Goal: Browse casually

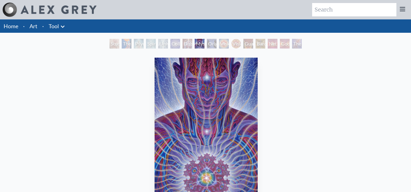
scroll to position [37, 0]
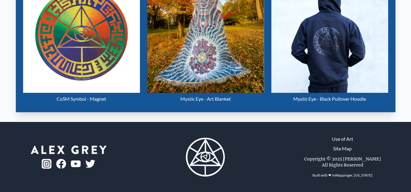
scroll to position [304, 0]
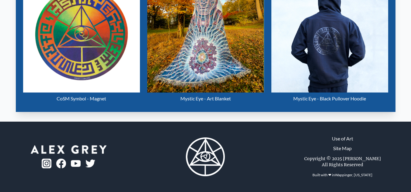
scroll to position [12, 0]
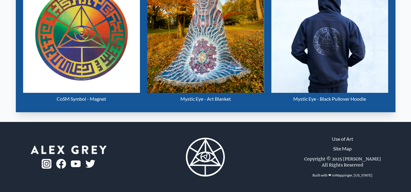
scroll to position [304, 0]
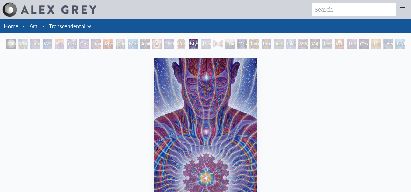
click at [176, 57] on div "Mystic Eye 2018, acrylic on linen, 24 x 30 in." at bounding box center [205, 148] width 108 height 186
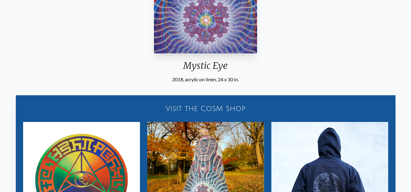
click at [180, 62] on div "Mystic Eye" at bounding box center [205, 68] width 108 height 16
click at [198, 76] on div "2018, acrylic on linen, 24 x 30 in." at bounding box center [205, 79] width 108 height 7
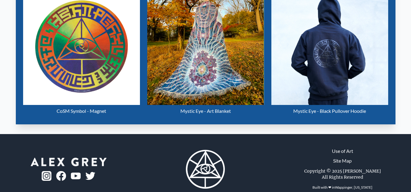
scroll to position [304, 0]
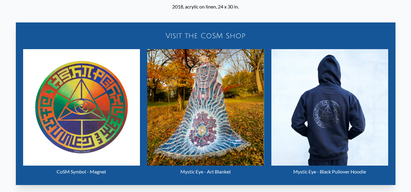
scroll to position [267, 0]
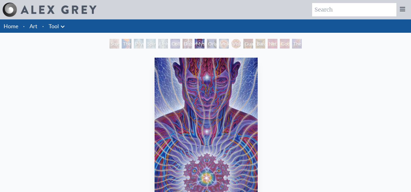
click at [53, 20] on li "Tool Anatomical Drawings" at bounding box center [57, 25] width 22 height 13
click at [27, 28] on li "Art" at bounding box center [33, 25] width 13 height 13
click at [29, 27] on li "Art" at bounding box center [33, 25] width 13 height 13
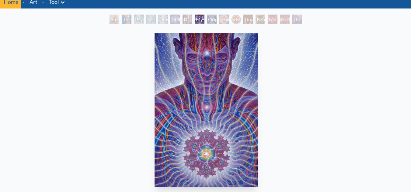
scroll to position [36, 0]
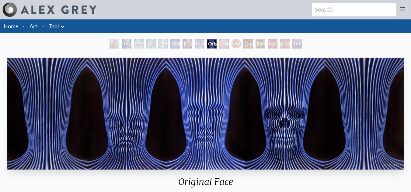
click at [0, 29] on li "Home" at bounding box center [10, 25] width 21 height 13
click at [9, 30] on li "Home" at bounding box center [10, 25] width 21 height 13
click at [9, 29] on li "Home" at bounding box center [10, 25] width 21 height 13
click at [10, 28] on link "Home" at bounding box center [11, 26] width 15 height 7
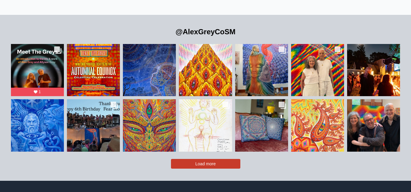
scroll to position [1274, 0]
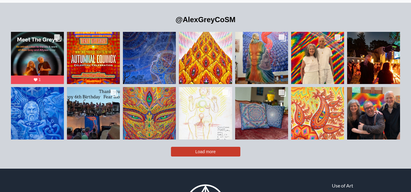
click at [184, 148] on div "@AlexGreyCoSM Likes Count 425 Comments Count 7 1 Liked a while ago" at bounding box center [205, 86] width 411 height 166
click at [184, 147] on button "Load more" at bounding box center [205, 152] width 69 height 10
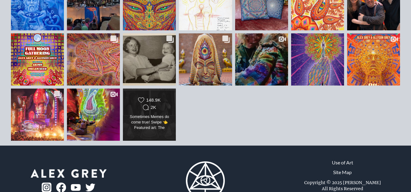
scroll to position [1397, 0]
